Goal: Information Seeking & Learning: Check status

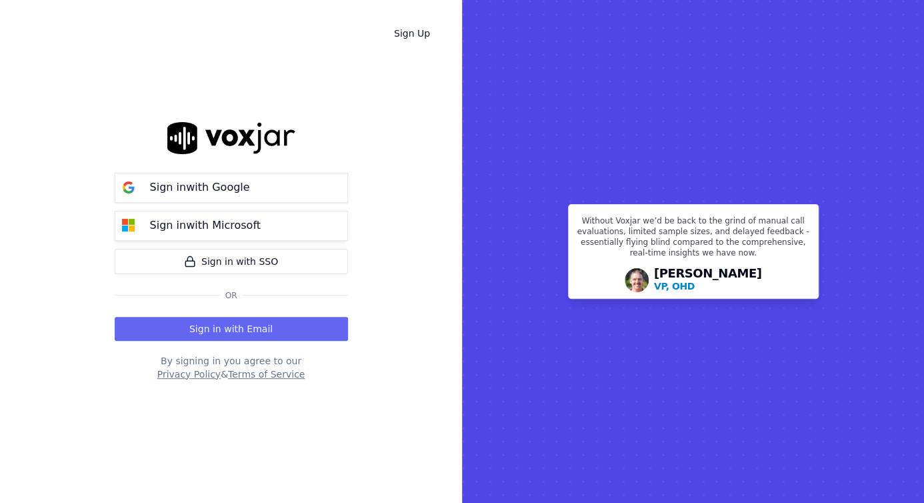
click at [241, 213] on button "Sign in with Microsoft" at bounding box center [231, 226] width 233 height 30
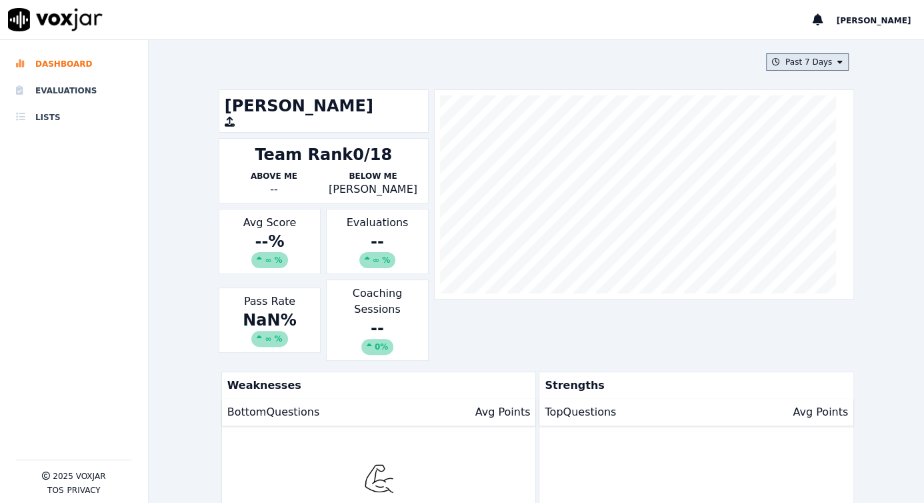
click at [798, 63] on button "Past 7 Days" at bounding box center [807, 61] width 83 height 17
click at [792, 167] on div "This Month" at bounding box center [809, 166] width 44 height 11
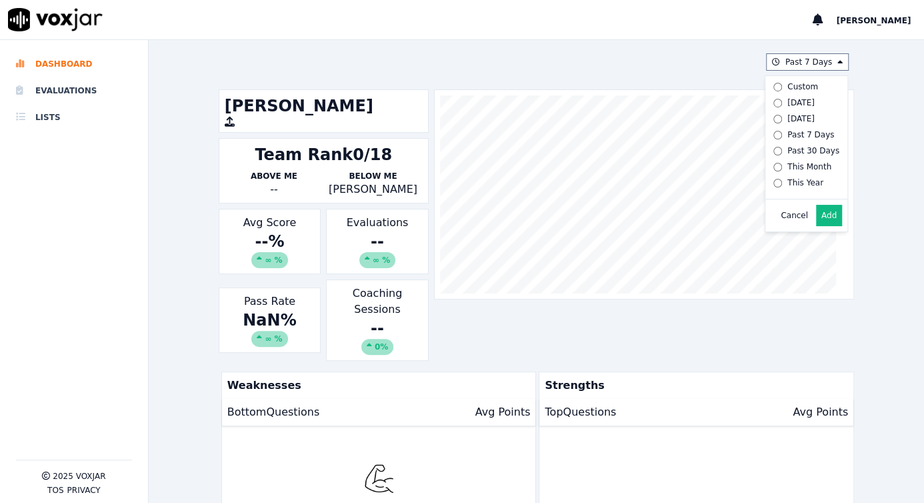
click at [868, 146] on div "Past 7 Days Custom Today Yesterday Past 7 Days Past 30 Days This Month This Yea…" at bounding box center [536, 271] width 775 height 463
click at [59, 94] on li "Evaluations" at bounding box center [74, 90] width 116 height 27
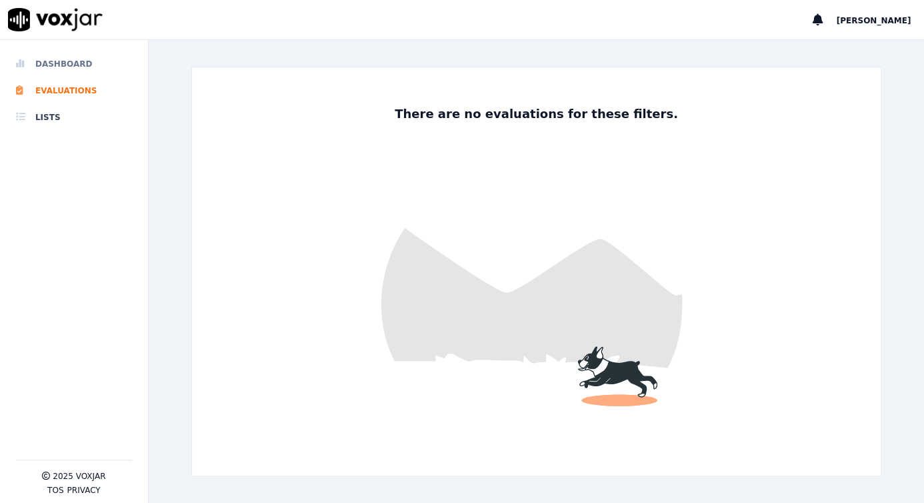
click at [61, 63] on li "Dashboard" at bounding box center [74, 64] width 116 height 27
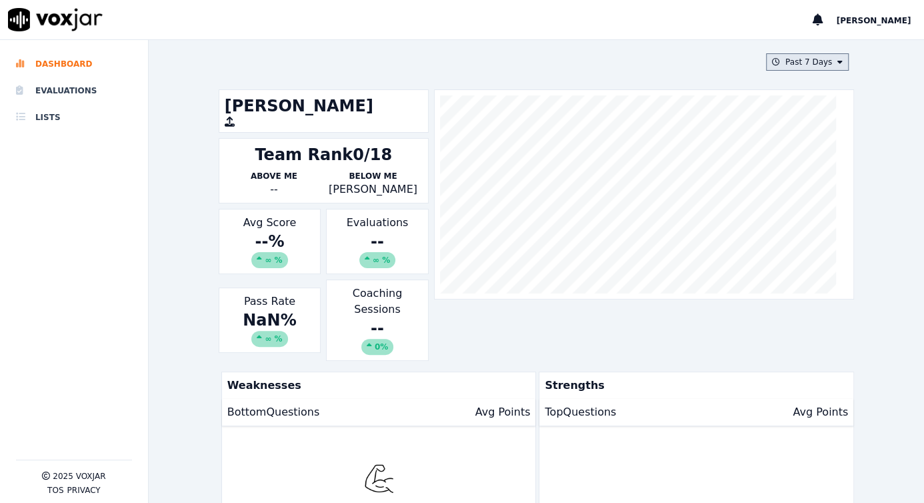
click at [772, 63] on button "Past 7 Days" at bounding box center [807, 61] width 83 height 17
click at [789, 146] on div "Past 30 Days" at bounding box center [813, 150] width 52 height 11
click at [783, 171] on label "This Month" at bounding box center [803, 167] width 71 height 16
click at [816, 226] on button "Add" at bounding box center [829, 215] width 26 height 21
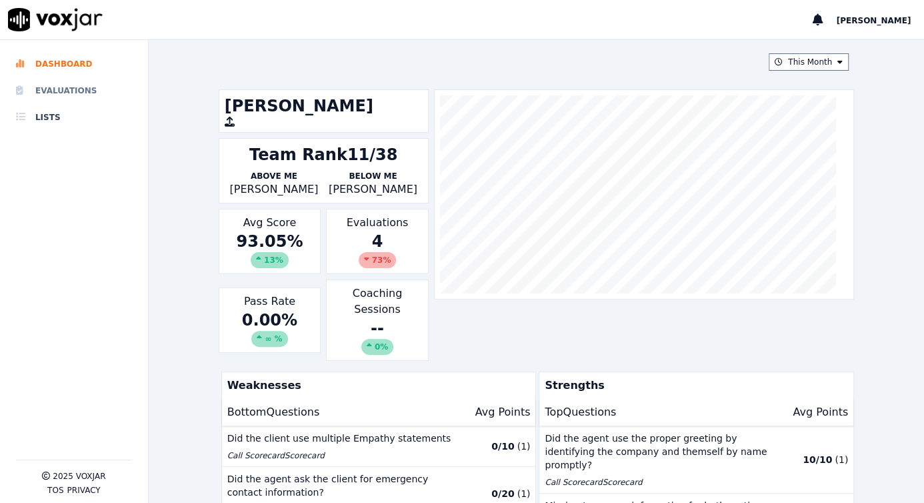
click at [67, 95] on li "Evaluations" at bounding box center [74, 90] width 116 height 27
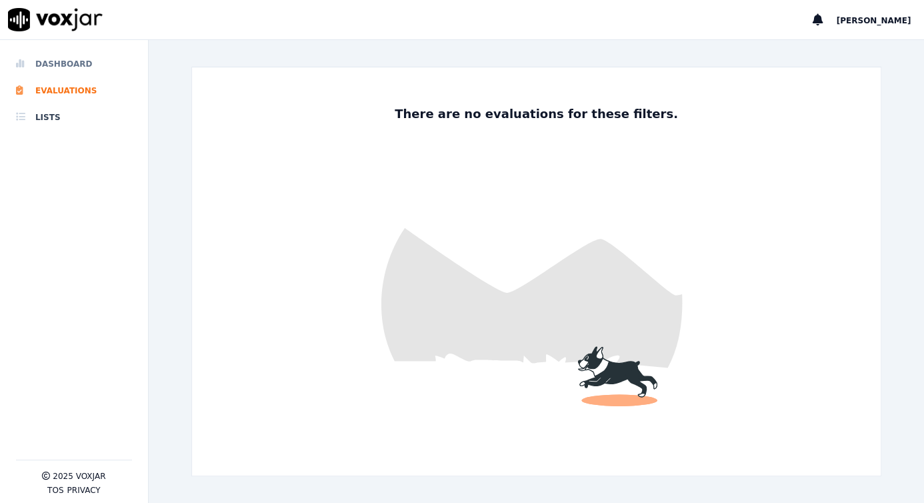
click at [63, 63] on li "Dashboard" at bounding box center [74, 64] width 116 height 27
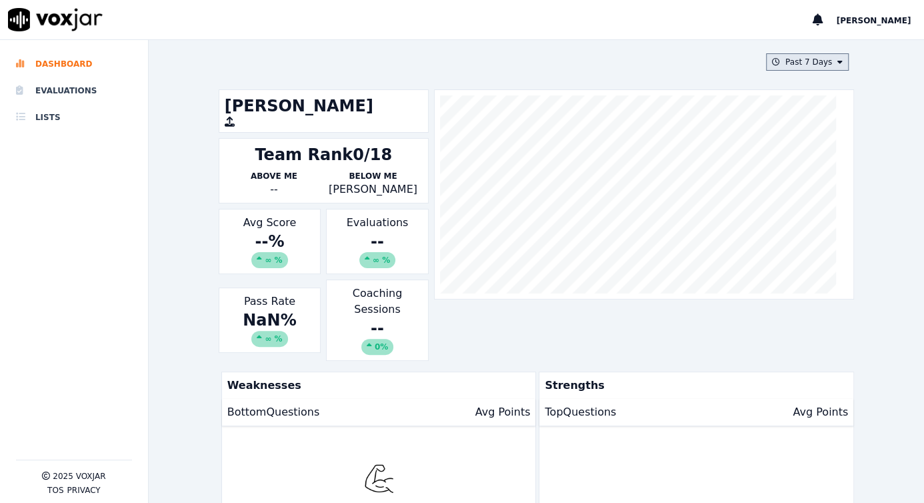
click at [793, 63] on button "Past 7 Days" at bounding box center [807, 61] width 83 height 17
drag, startPoint x: 772, startPoint y: 153, endPoint x: 784, endPoint y: 163, distance: 15.2
click at [784, 163] on div "Custom Today Yesterday Past 7 Days Past 30 Days This Month This Year" at bounding box center [803, 135] width 71 height 112
click at [787, 164] on div "This Month" at bounding box center [809, 166] width 44 height 11
click at [816, 215] on button "Add" at bounding box center [829, 215] width 26 height 21
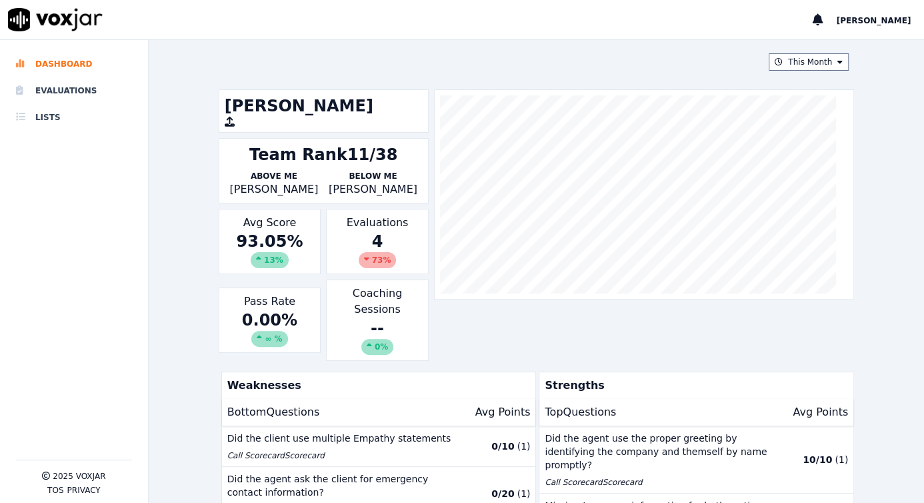
click at [369, 253] on div "73 %" at bounding box center [378, 260] width 38 height 16
click at [371, 233] on div "4 73 %" at bounding box center [377, 249] width 91 height 37
drag, startPoint x: 373, startPoint y: 234, endPoint x: 381, endPoint y: 237, distance: 8.4
click at [379, 236] on div "4 73 %" at bounding box center [377, 249] width 91 height 37
drag, startPoint x: 302, startPoint y: 190, endPoint x: 197, endPoint y: 193, distance: 104.7
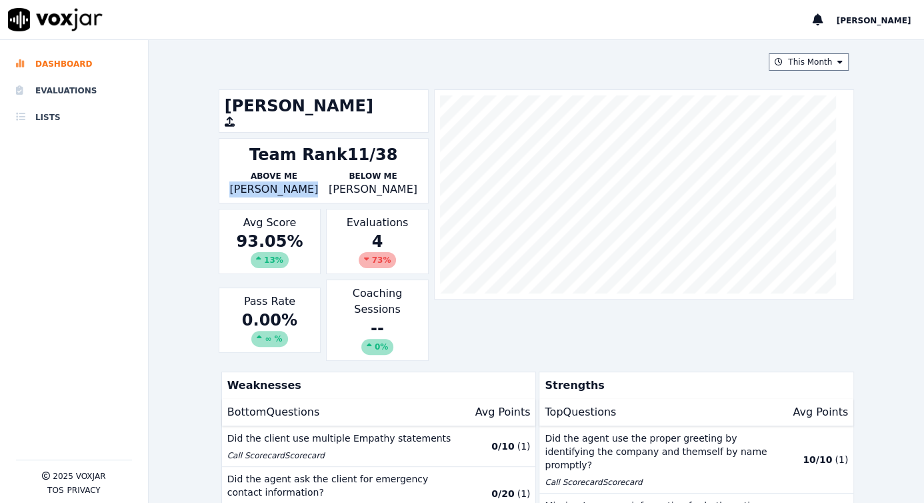
click at [197, 193] on div "This Month Nico Samson Team Rank 11/38 Above Me Courtni White Below Me Jordan T…" at bounding box center [536, 271] width 775 height 463
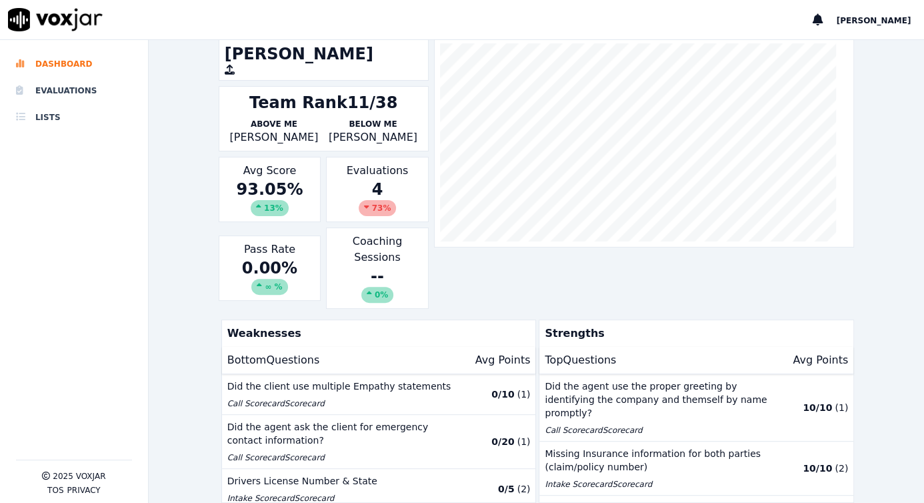
click at [167, 306] on div "This Month Nico Samson Team Rank 11/38 Above Me Courtni White Below Me Jordan T…" at bounding box center [536, 271] width 775 height 463
